Goal: Task Accomplishment & Management: Complete application form

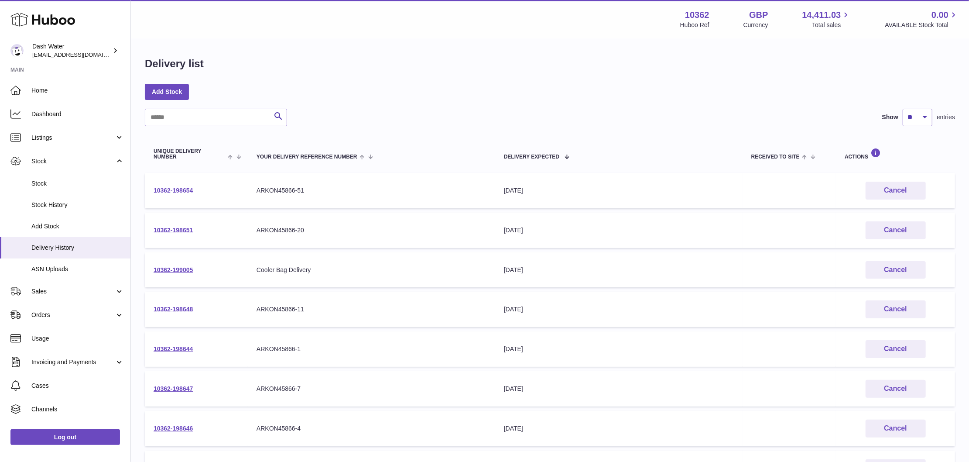
click at [175, 188] on link "10362-198654" at bounding box center [173, 190] width 39 height 7
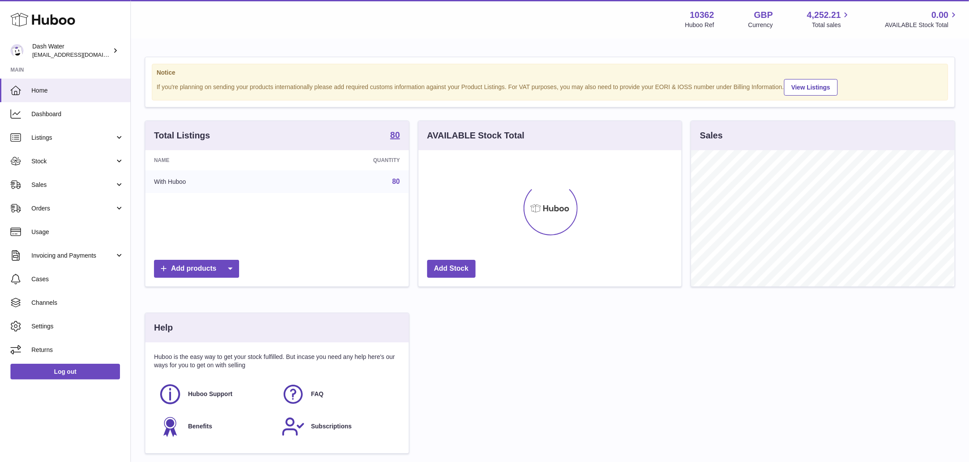
scroll to position [136, 264]
click at [62, 185] on span "Sales" at bounding box center [72, 185] width 83 height 8
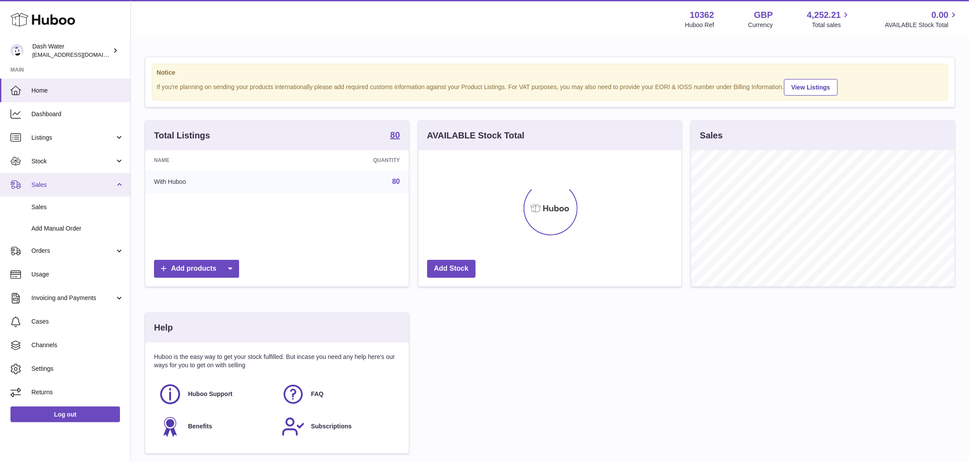
click at [71, 187] on span "Sales" at bounding box center [72, 185] width 83 height 8
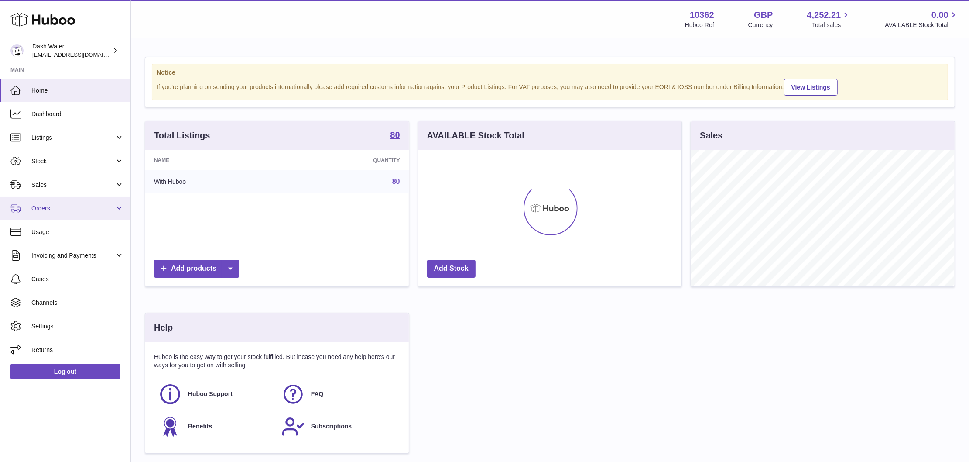
click at [74, 201] on link "Orders" at bounding box center [65, 208] width 130 height 24
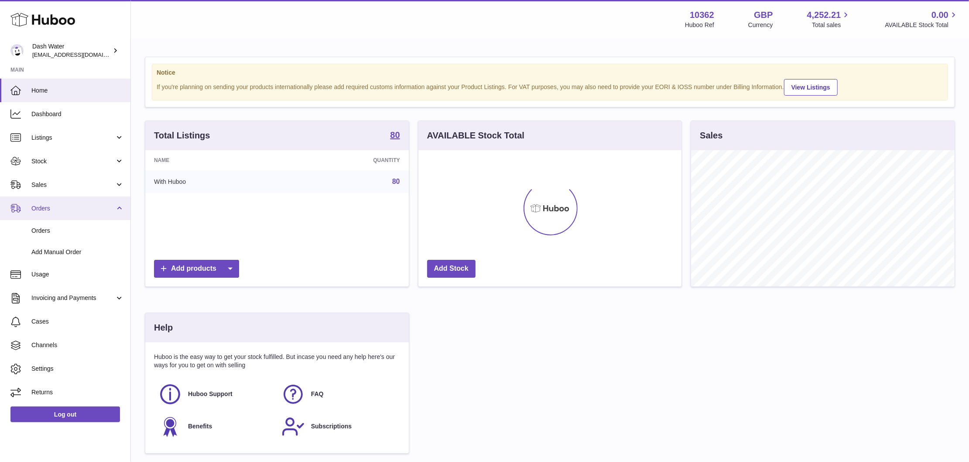
click at [65, 208] on span "Orders" at bounding box center [72, 208] width 83 height 8
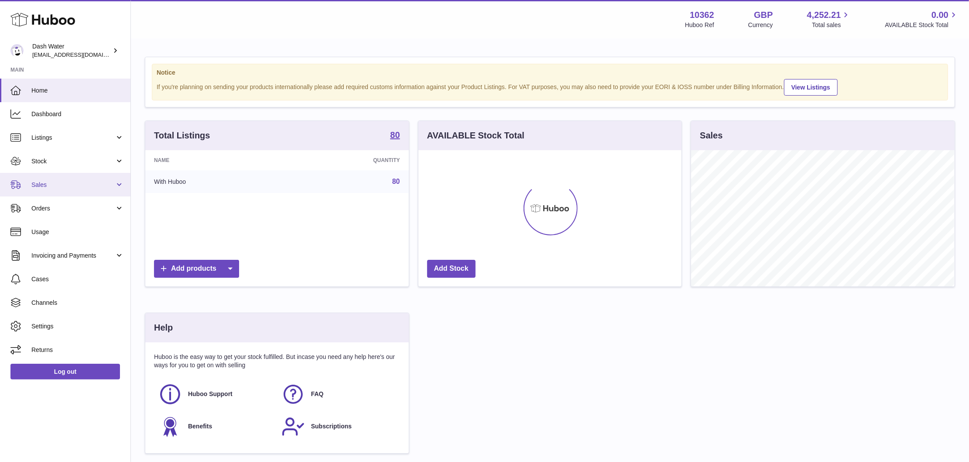
click at [84, 187] on span "Sales" at bounding box center [72, 185] width 83 height 8
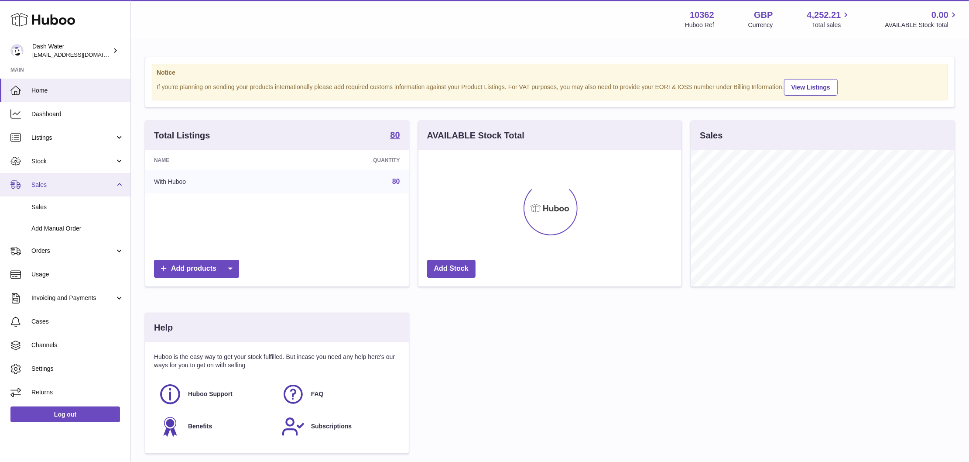
click at [77, 188] on span "Sales" at bounding box center [72, 185] width 83 height 8
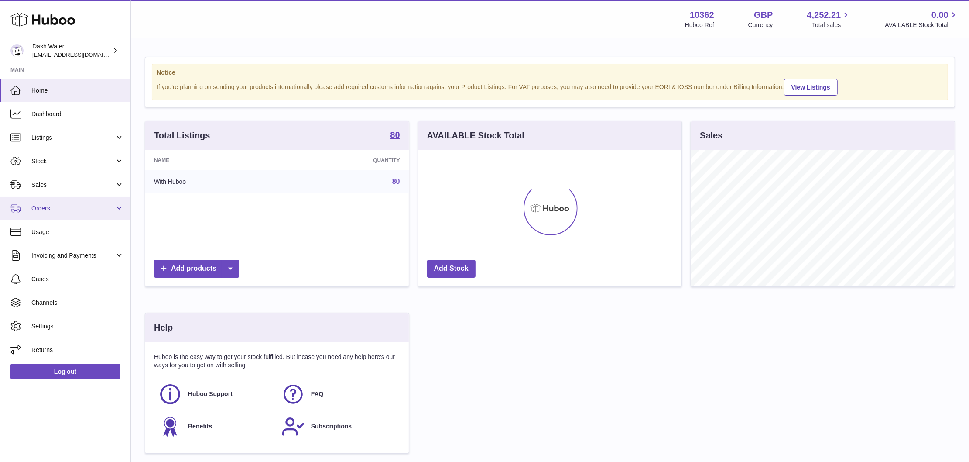
click at [79, 210] on span "Orders" at bounding box center [72, 208] width 83 height 8
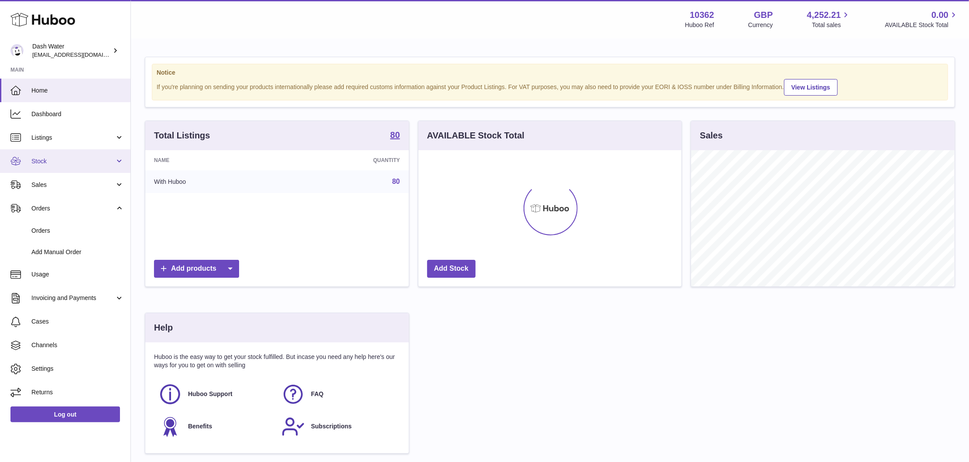
click at [76, 159] on span "Stock" at bounding box center [72, 161] width 83 height 8
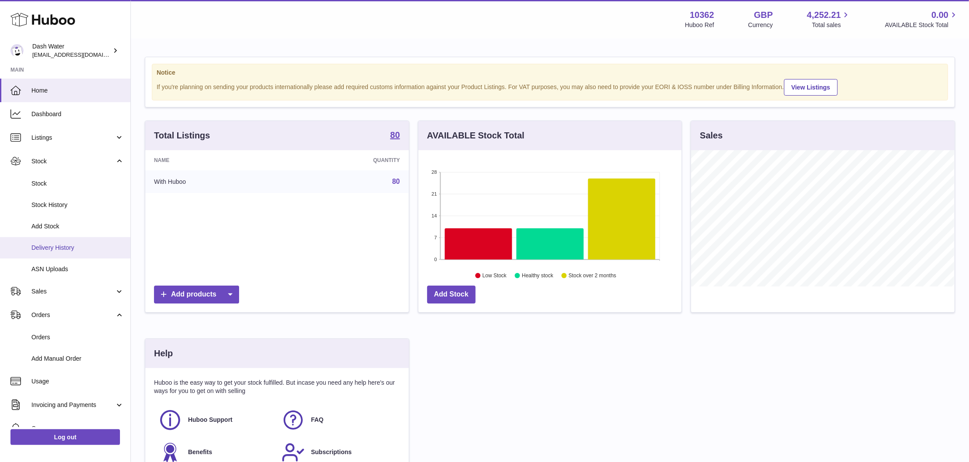
click at [61, 245] on span "Delivery History" at bounding box center [77, 248] width 93 height 8
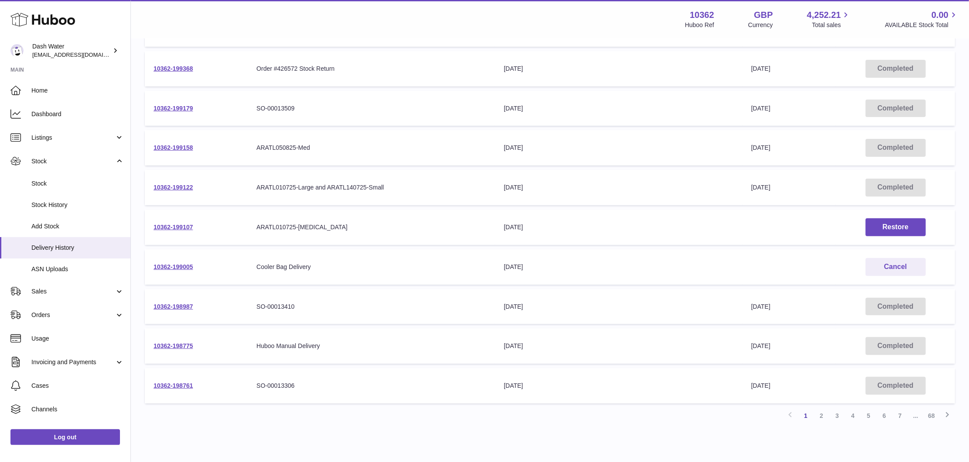
scroll to position [175, 0]
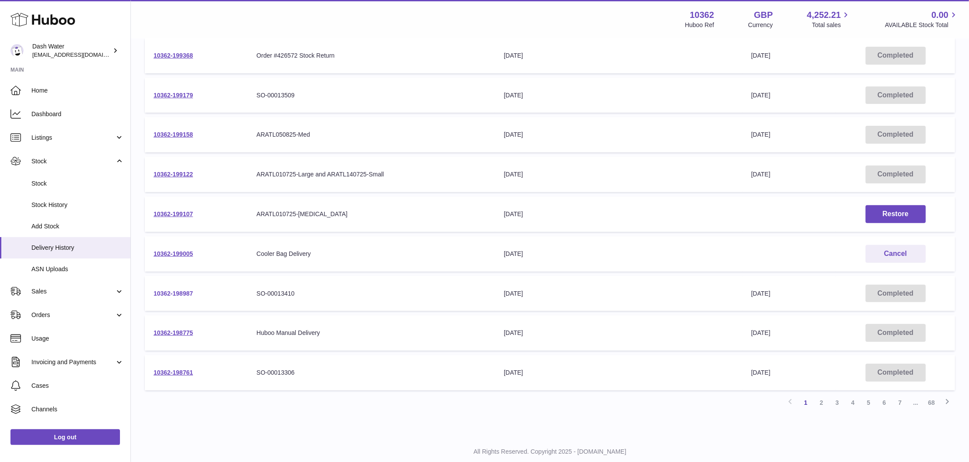
click at [166, 294] on link "10362-198987" at bounding box center [173, 293] width 39 height 7
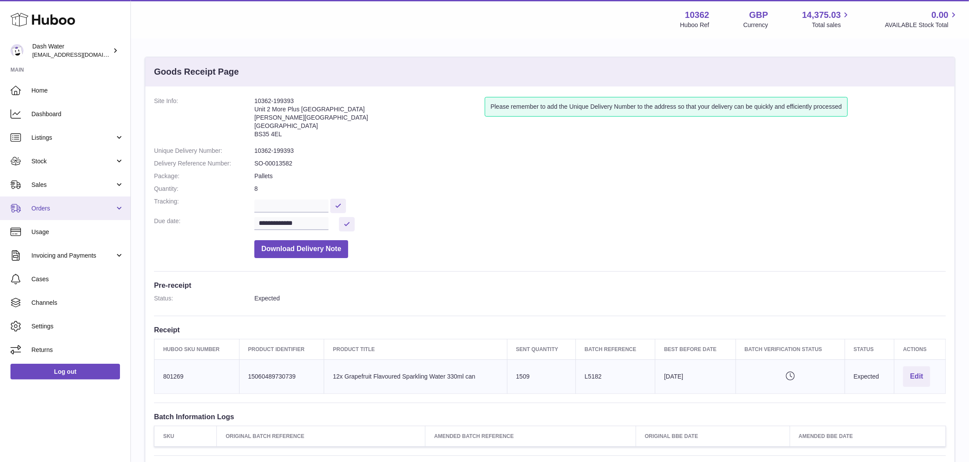
click at [82, 210] on span "Orders" at bounding box center [72, 208] width 83 height 8
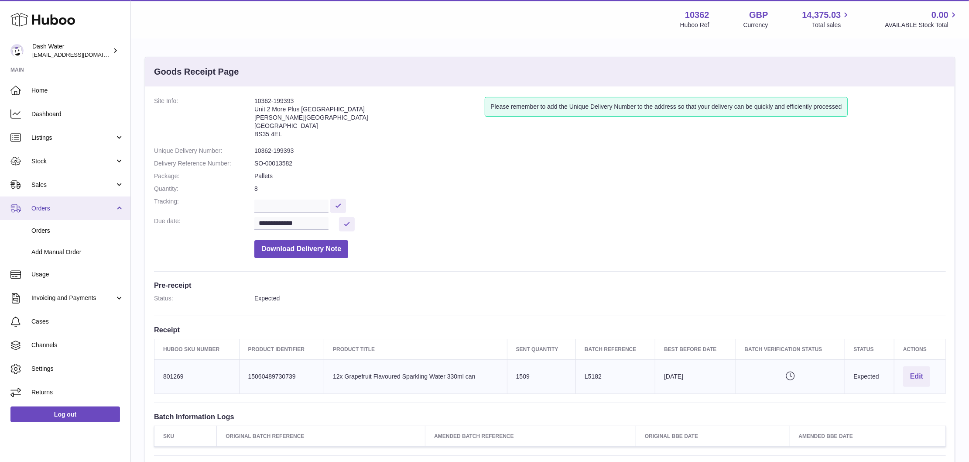
click at [80, 212] on link "Orders" at bounding box center [65, 208] width 130 height 24
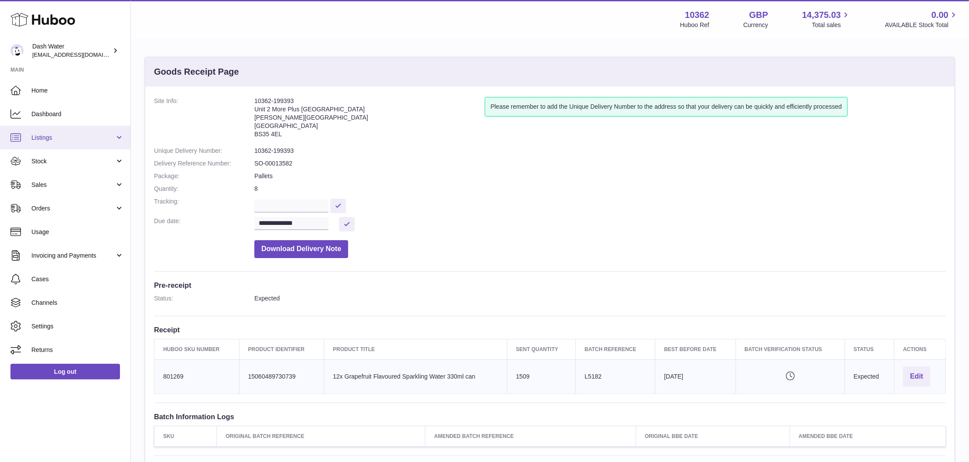
click at [74, 148] on link "Listings" at bounding box center [65, 138] width 130 height 24
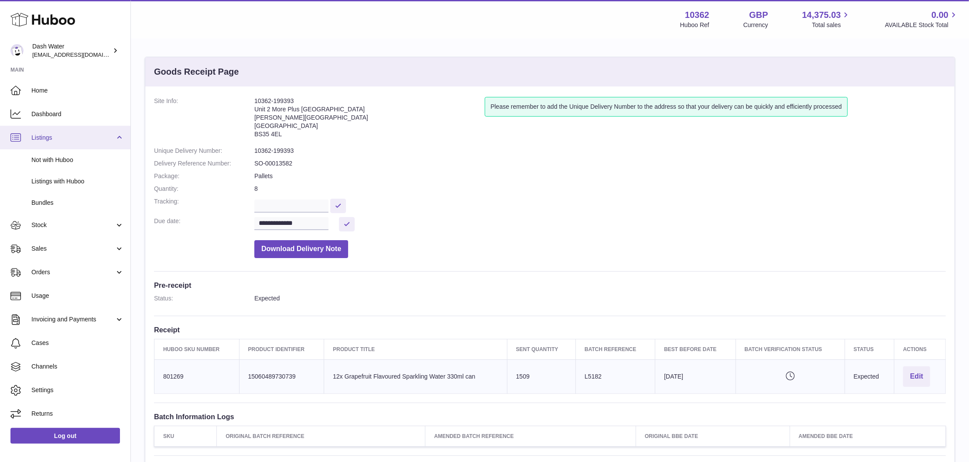
click at [107, 134] on span "Listings" at bounding box center [72, 138] width 83 height 8
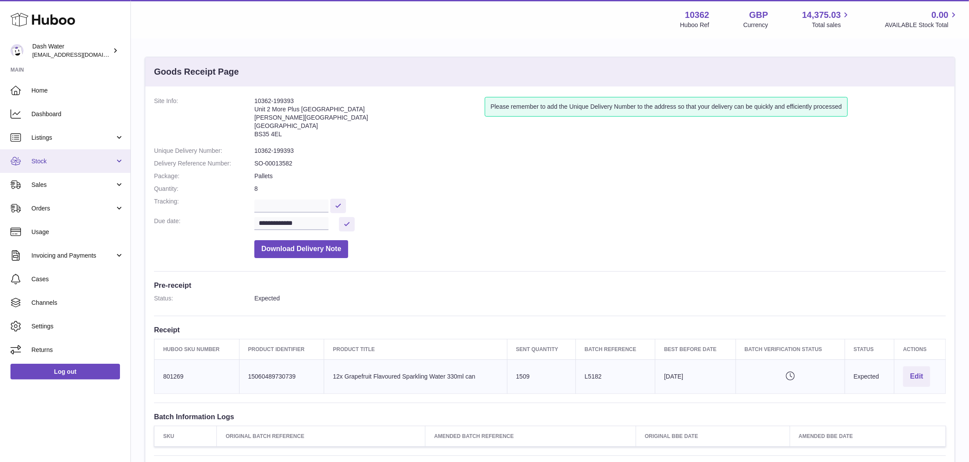
click at [63, 158] on span "Stock" at bounding box center [72, 161] width 83 height 8
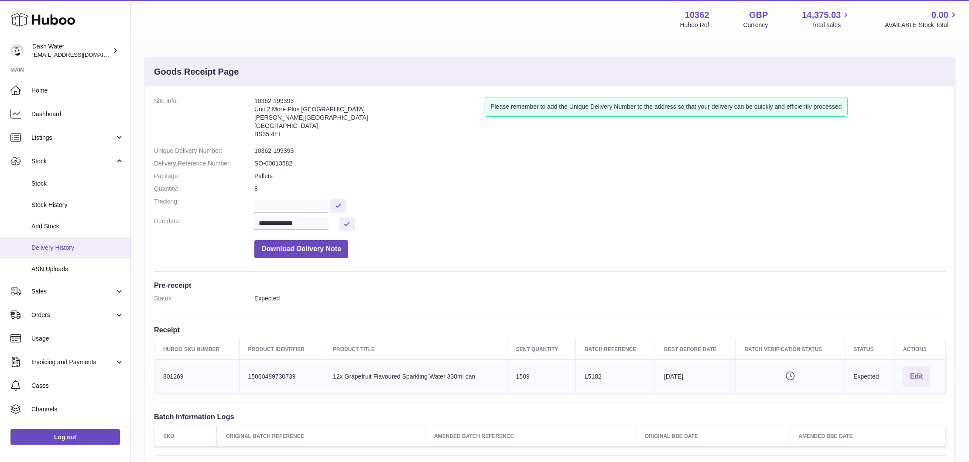
click at [69, 250] on span "Delivery History" at bounding box center [77, 248] width 93 height 8
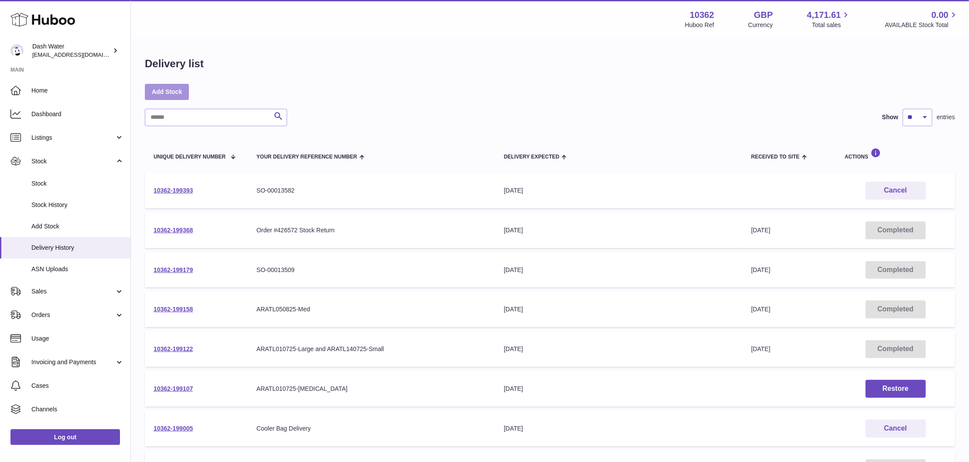
click at [170, 95] on link "Add Stock" at bounding box center [167, 92] width 44 height 16
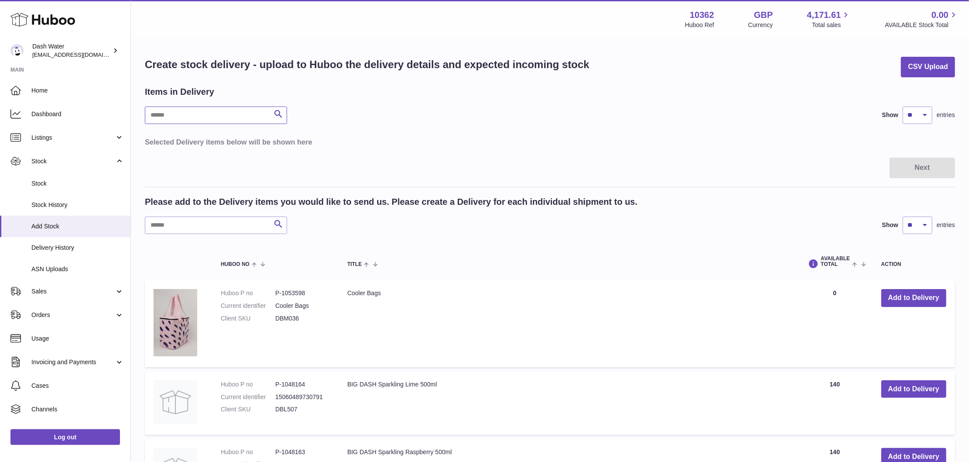
click at [216, 118] on input "text" at bounding box center [216, 114] width 142 height 17
type input "*****"
click at [188, 223] on input "text" at bounding box center [216, 224] width 142 height 17
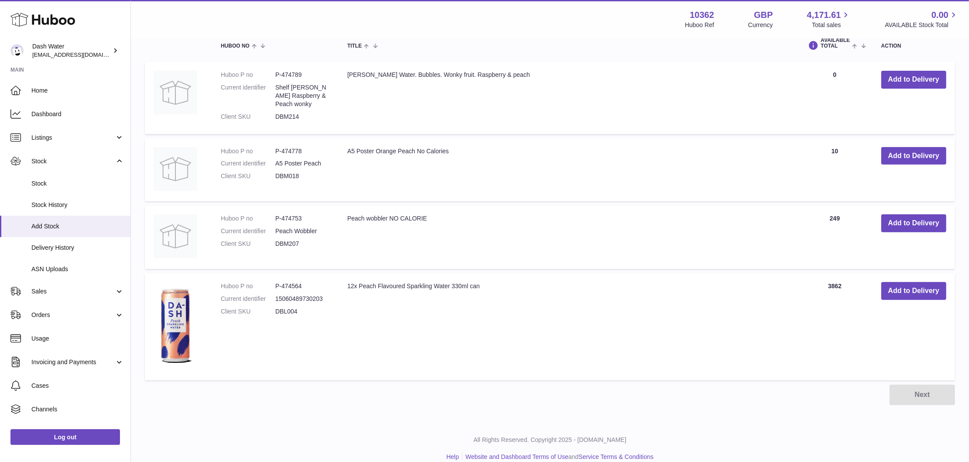
scroll to position [219, 0]
click at [921, 281] on button "Add to Delivery" at bounding box center [914, 290] width 65 height 18
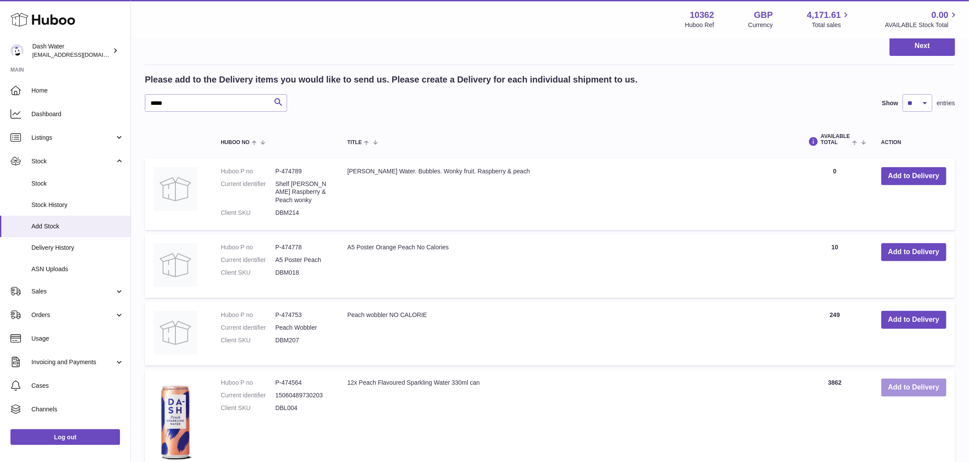
scroll to position [227, 0]
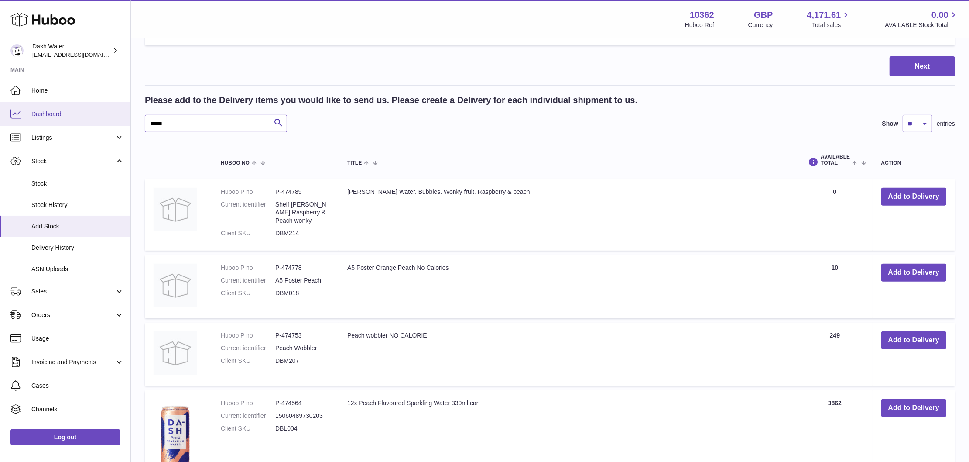
drag, startPoint x: 184, startPoint y: 125, endPoint x: 64, endPoint y: 123, distance: 120.5
click at [64, 123] on div "Huboo Dash Water bea@dash-water.com Main Home Dashboard Listings Not with Huboo…" at bounding box center [484, 182] width 969 height 818
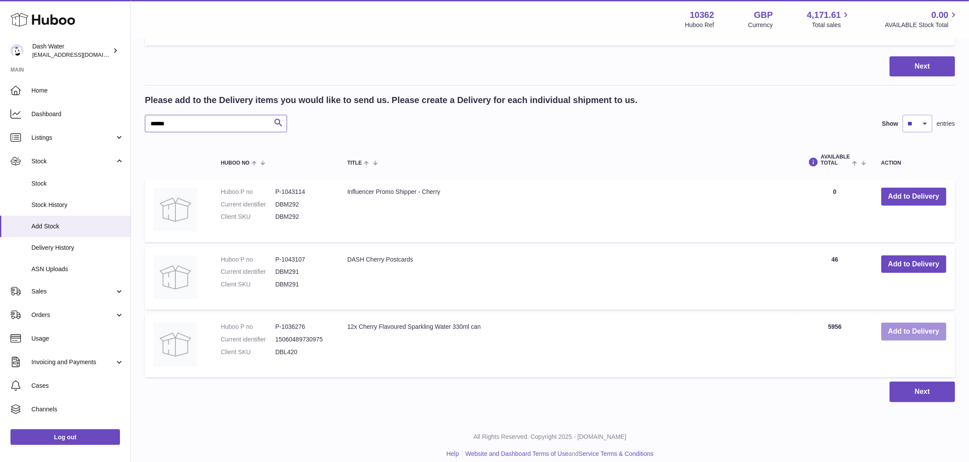
type input "******"
click at [907, 330] on button "Add to Delivery" at bounding box center [914, 332] width 65 height 18
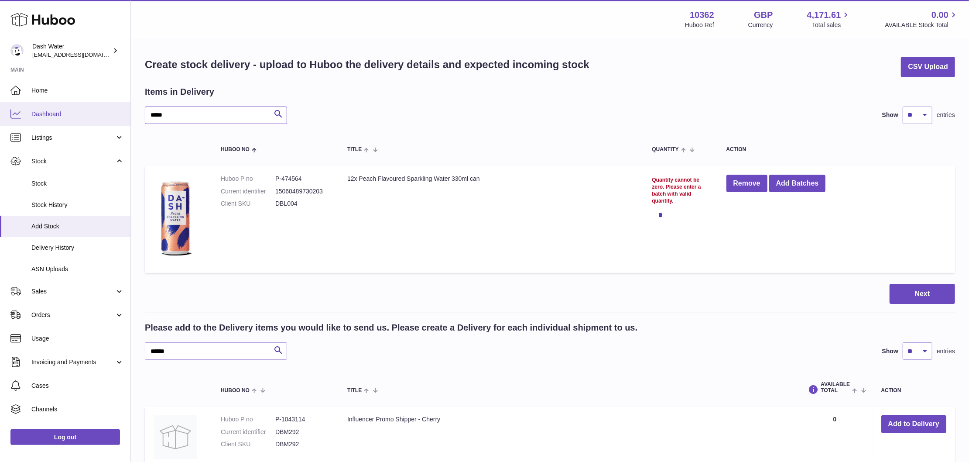
drag, startPoint x: 185, startPoint y: 113, endPoint x: 58, endPoint y: 117, distance: 127.1
click at [58, 117] on div "Huboo Dash Water bea@dash-water.com Main Home Dashboard Listings Not with Huboo…" at bounding box center [484, 349] width 969 height 698
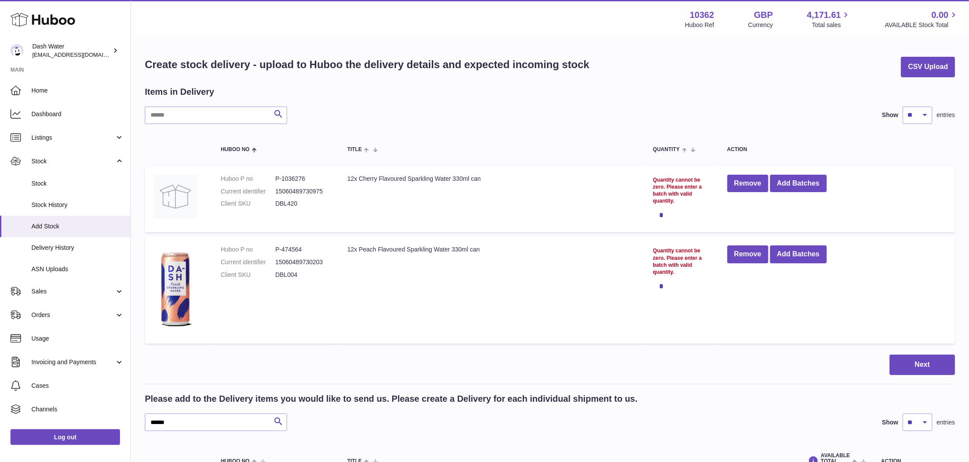
click at [842, 117] on div "Search Show ** ** ** *** entries" at bounding box center [550, 114] width 810 height 17
click at [809, 182] on button "Add Batches" at bounding box center [798, 184] width 57 height 18
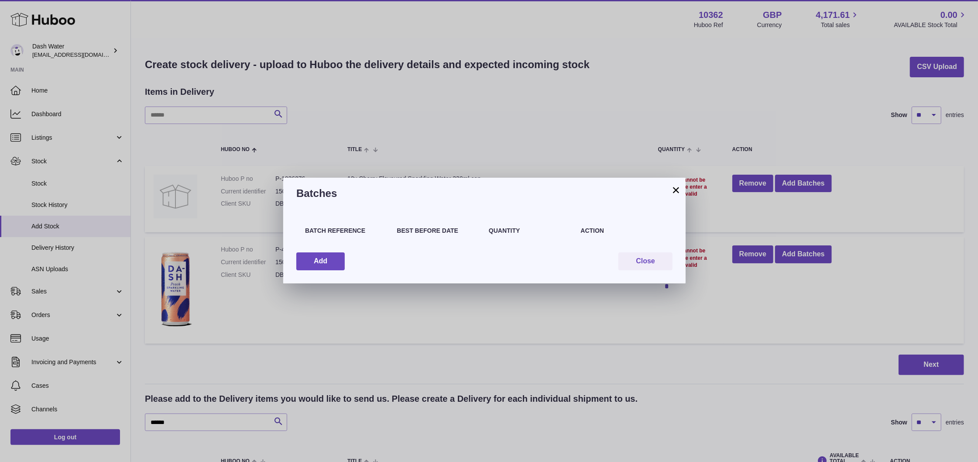
click at [676, 189] on button "×" at bounding box center [676, 190] width 10 height 10
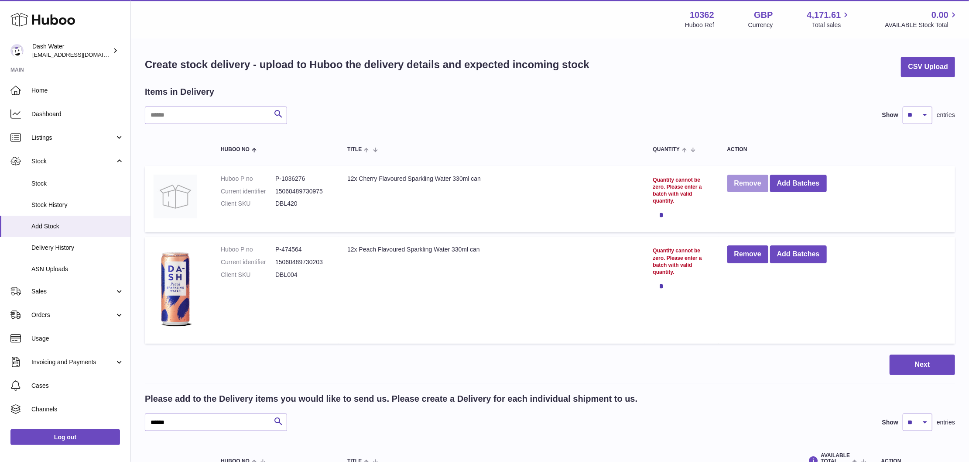
click at [745, 185] on button "Remove" at bounding box center [748, 184] width 41 height 18
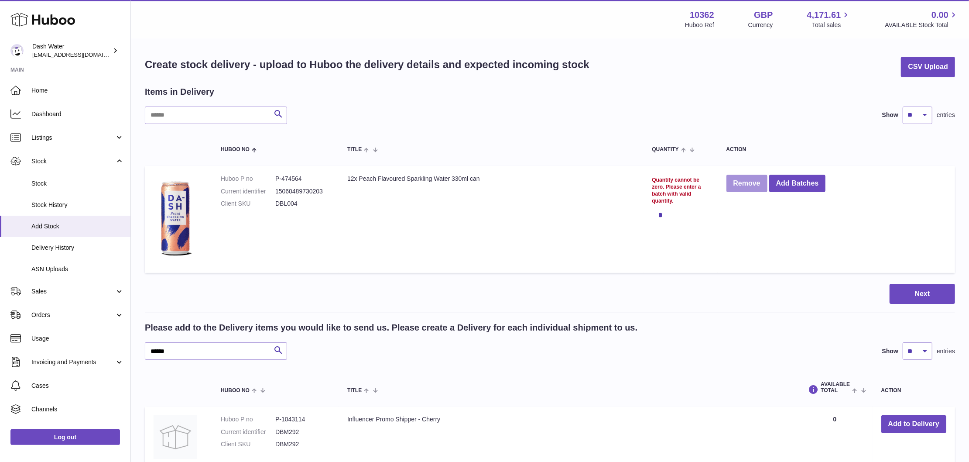
click at [748, 183] on button "Remove" at bounding box center [747, 184] width 41 height 18
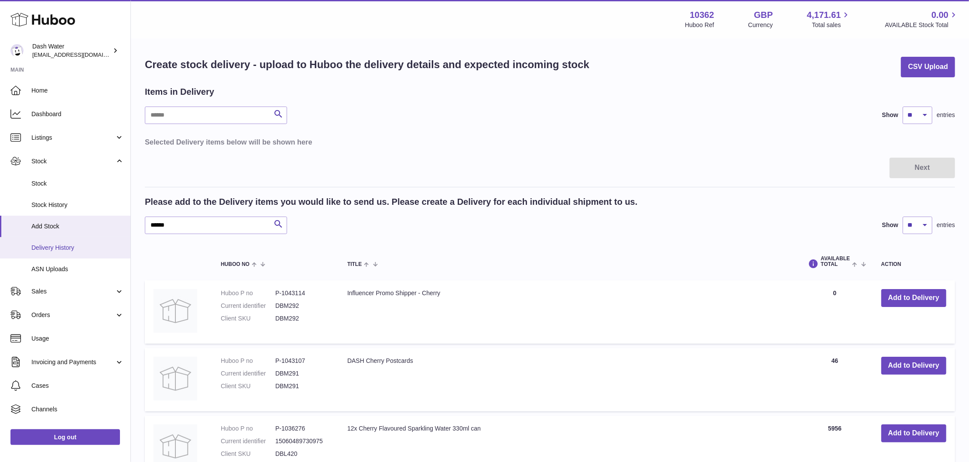
click at [57, 247] on span "Delivery History" at bounding box center [77, 248] width 93 height 8
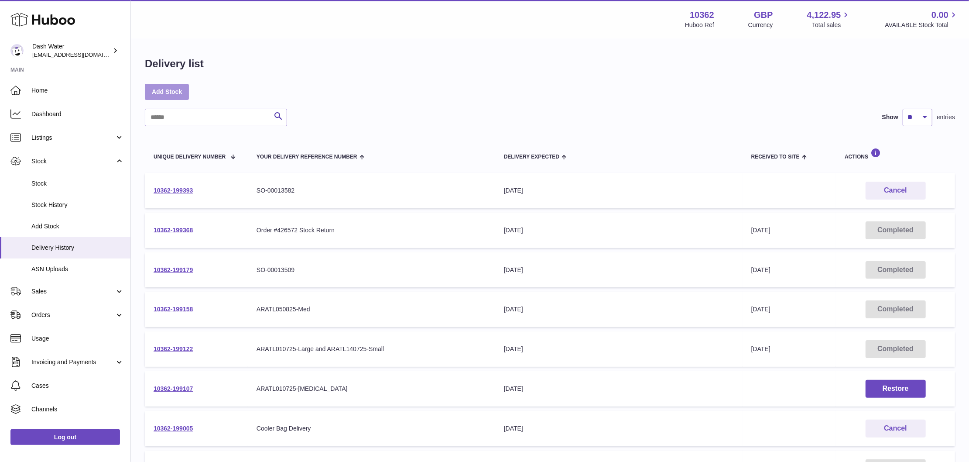
click at [165, 86] on link "Add Stock" at bounding box center [167, 92] width 44 height 16
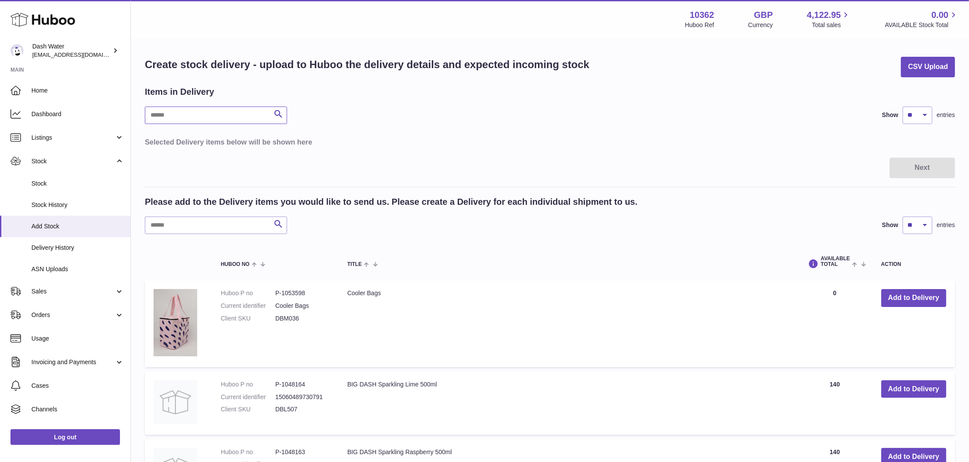
click at [243, 109] on input "text" at bounding box center [216, 114] width 142 height 17
type input "*****"
click at [168, 225] on input "text" at bounding box center [216, 224] width 142 height 17
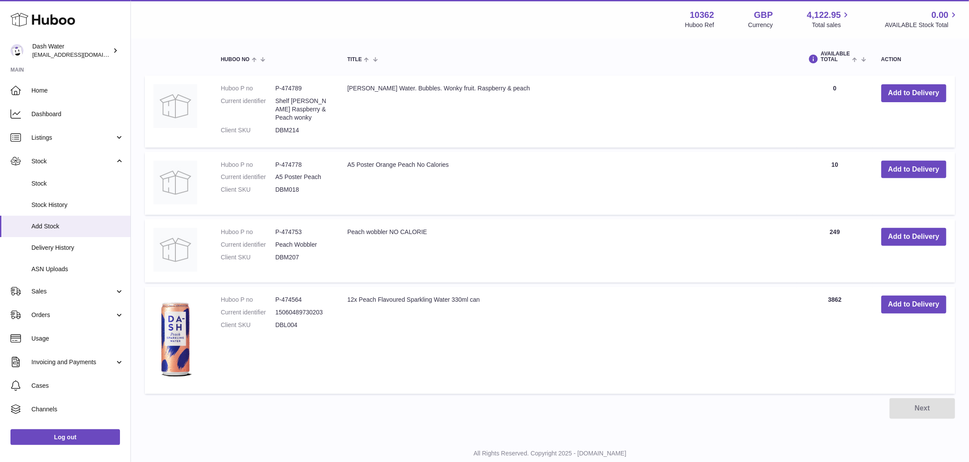
scroll to position [219, 0]
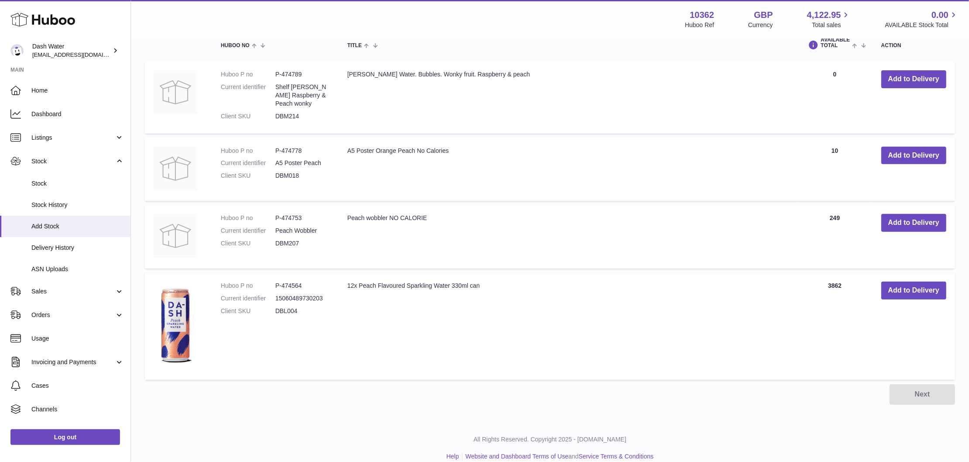
type input "*****"
click at [905, 289] on td "Add to Delivery" at bounding box center [914, 326] width 82 height 107
click at [907, 281] on button "Add to Delivery" at bounding box center [914, 290] width 65 height 18
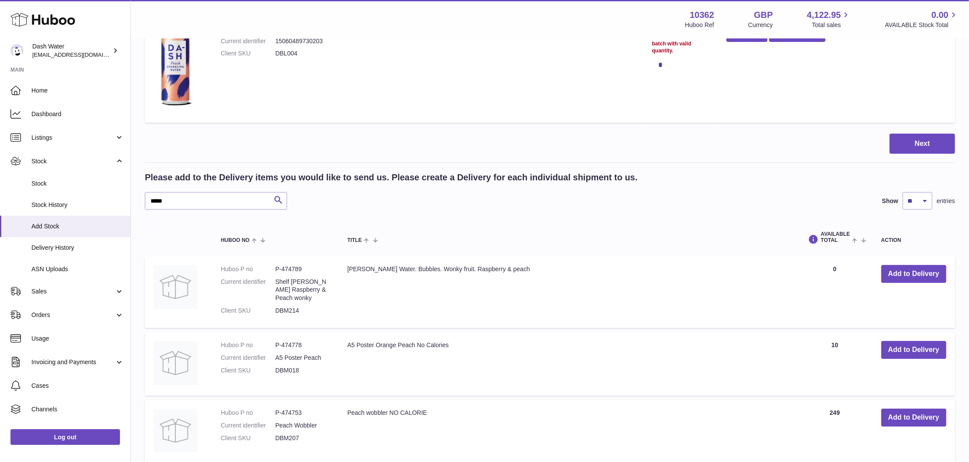
scroll to position [0, 0]
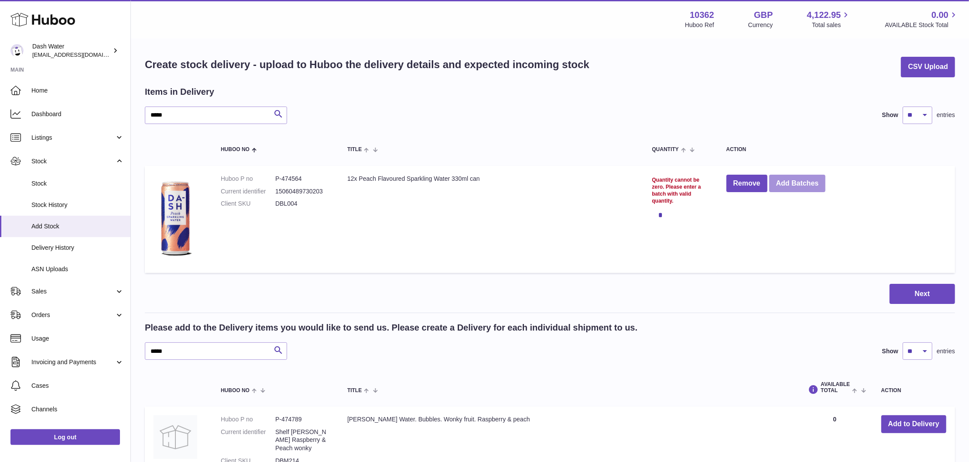
click at [786, 184] on button "Add Batches" at bounding box center [797, 184] width 57 height 18
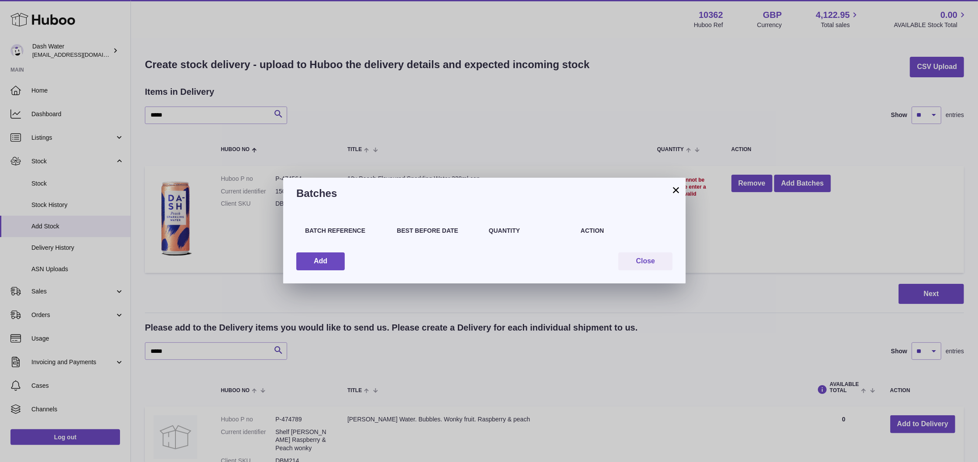
click at [340, 237] on div "Batch Reference" at bounding box center [347, 235] width 92 height 17
drag, startPoint x: 340, startPoint y: 237, endPoint x: 472, endPoint y: 230, distance: 132.4
click at [472, 230] on h4 "Best Before Date" at bounding box center [438, 231] width 83 height 8
click at [315, 256] on button "Add" at bounding box center [320, 261] width 48 height 18
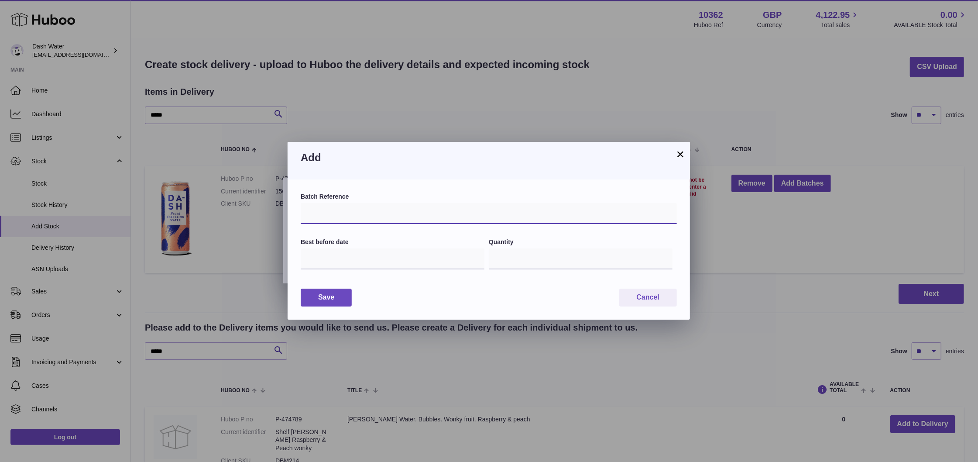
click at [350, 223] on input "text" at bounding box center [489, 213] width 376 height 21
click at [649, 245] on label "Quantity" at bounding box center [581, 242] width 184 height 8
click at [649, 248] on input "*" at bounding box center [581, 258] width 184 height 21
type input "****"
click at [306, 300] on button "Save" at bounding box center [326, 297] width 51 height 18
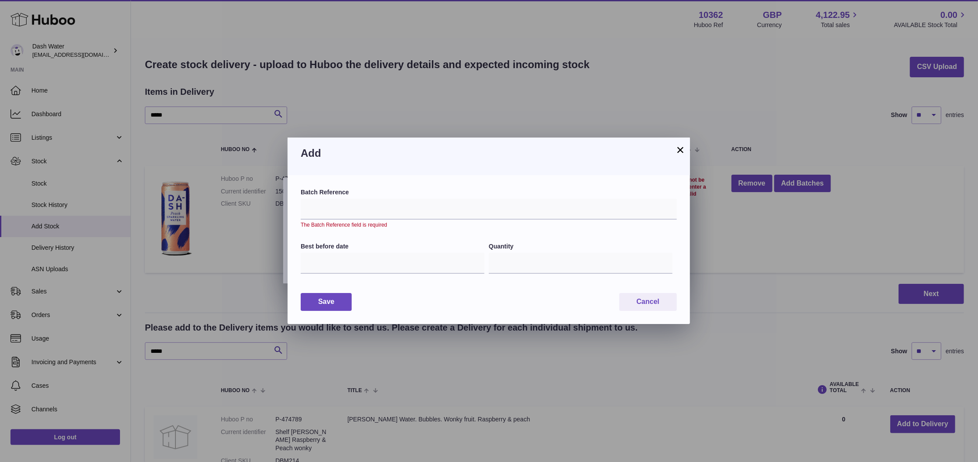
click at [679, 145] on button "×" at bounding box center [680, 149] width 10 height 10
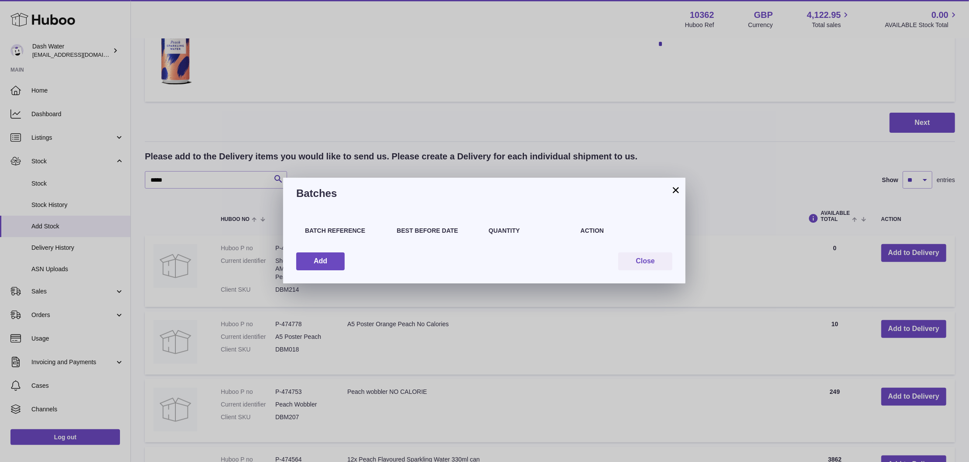
scroll to position [291, 0]
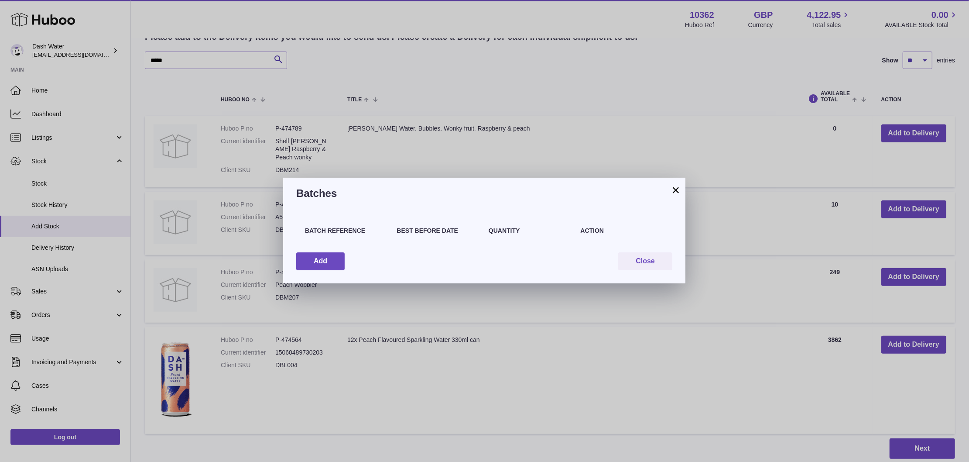
click at [676, 189] on button "×" at bounding box center [676, 190] width 10 height 10
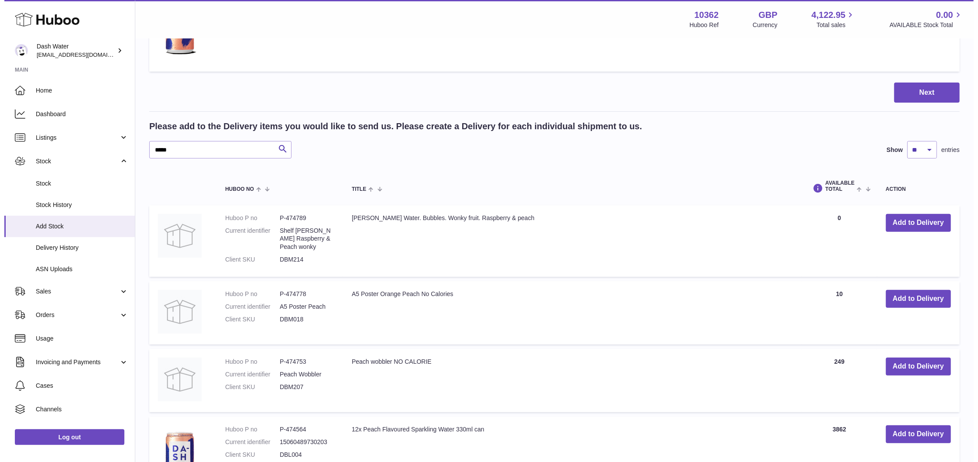
scroll to position [0, 0]
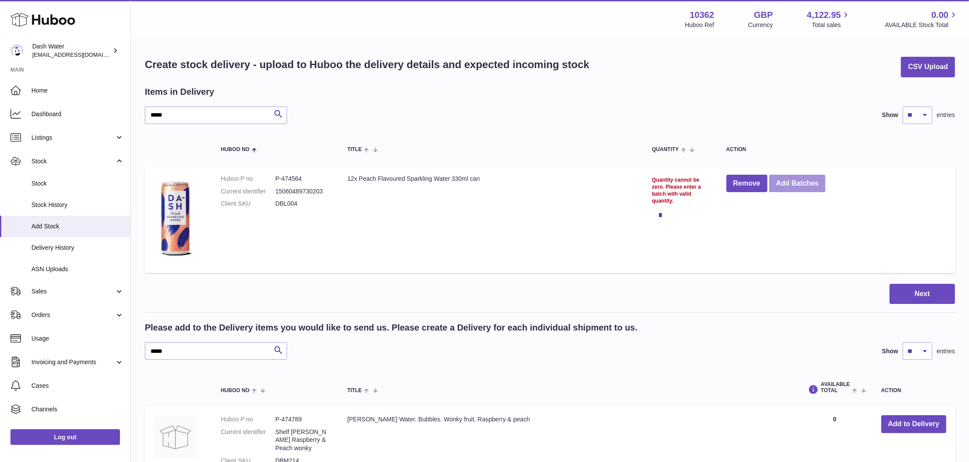
click at [811, 180] on button "Add Batches" at bounding box center [797, 184] width 57 height 18
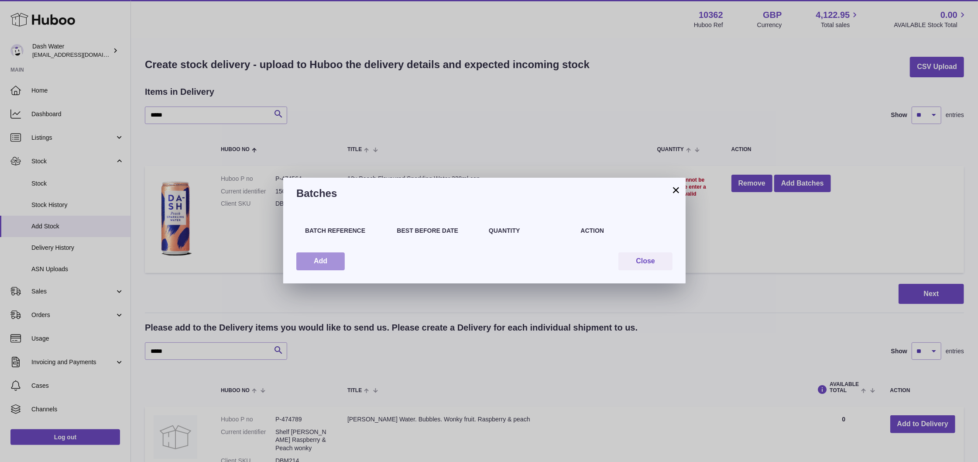
click at [297, 259] on button "Add" at bounding box center [320, 261] width 48 height 18
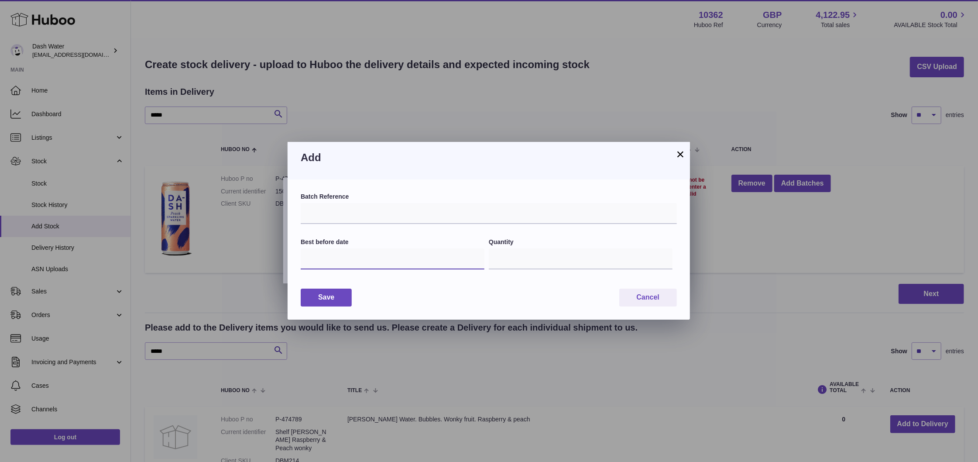
click at [376, 257] on input "text" at bounding box center [393, 258] width 184 height 21
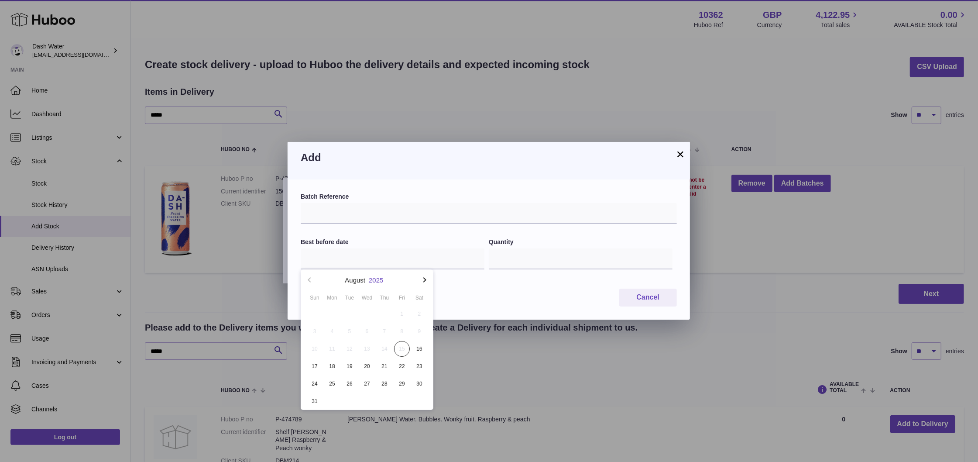
click at [374, 279] on button "2025" at bounding box center [376, 280] width 14 height 7
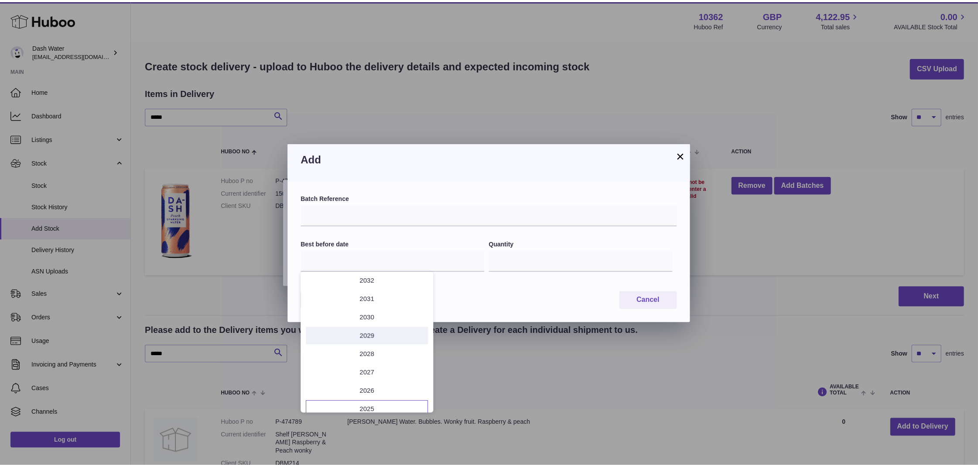
scroll to position [67, 0]
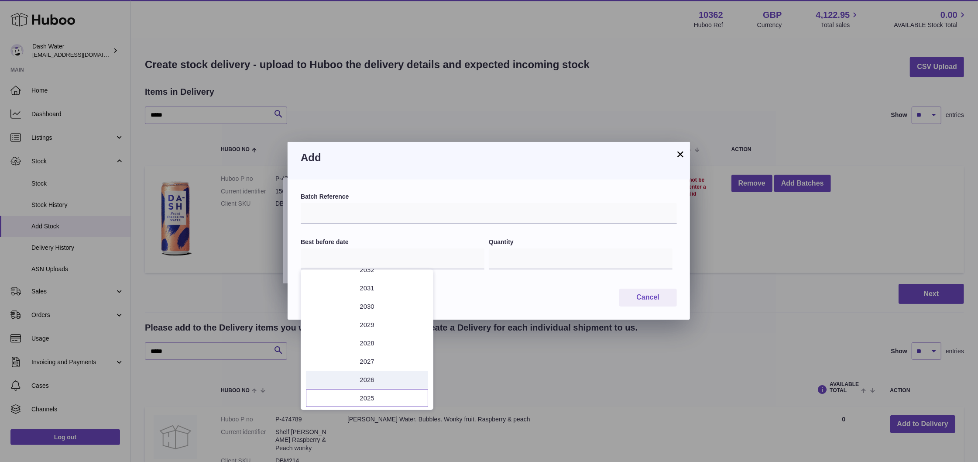
click at [372, 377] on li "2026" at bounding box center [367, 379] width 122 height 17
click at [409, 395] on button "Dec" at bounding box center [411, 394] width 37 height 21
click at [384, 388] on span "31" at bounding box center [385, 384] width 16 height 16
type input "**********"
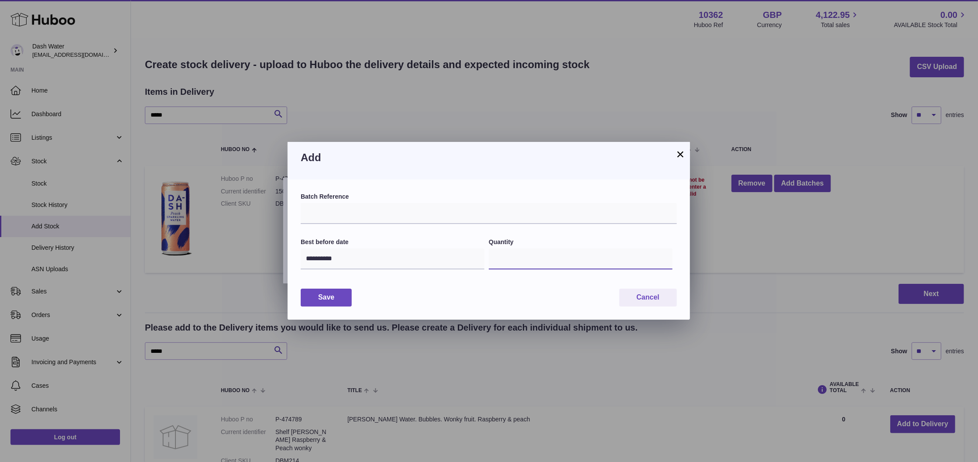
click at [531, 259] on input "*" at bounding box center [581, 258] width 184 height 21
type input "****"
click at [541, 318] on div "**********" at bounding box center [489, 249] width 402 height 140
click at [342, 292] on button "Save" at bounding box center [326, 297] width 51 height 18
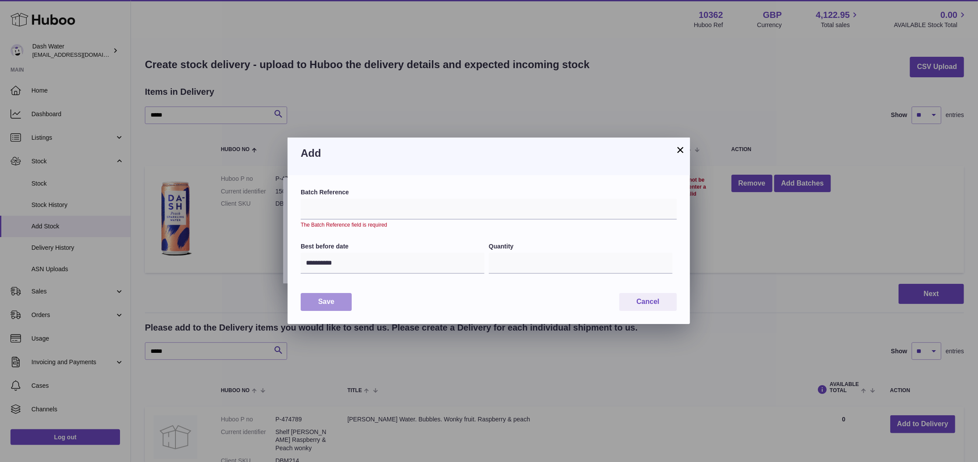
click at [337, 299] on button "Save" at bounding box center [326, 302] width 51 height 18
click at [683, 148] on button "×" at bounding box center [680, 149] width 10 height 10
